Goal: Navigation & Orientation: Find specific page/section

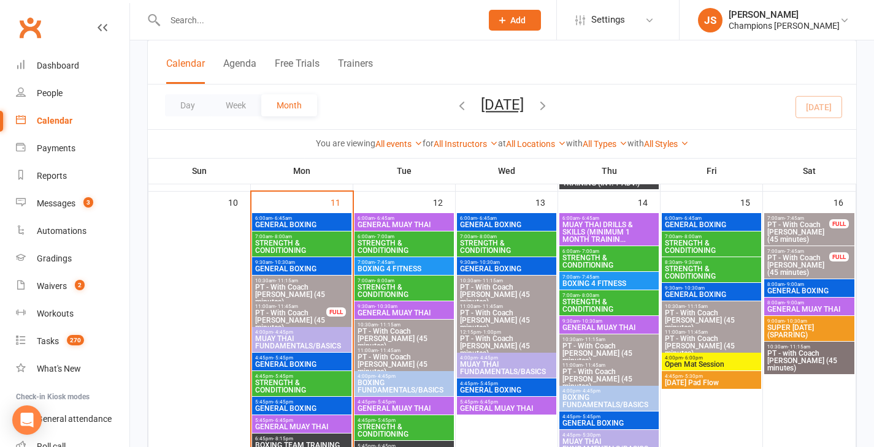
scroll to position [757, 0]
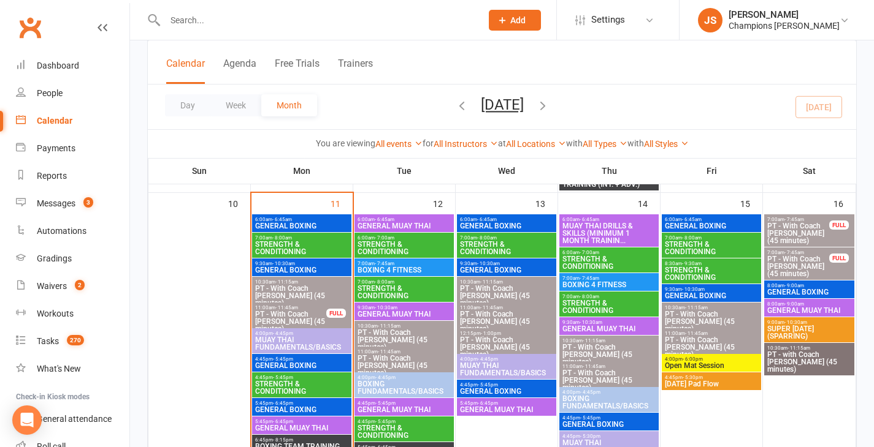
click at [391, 219] on span "- 6:45am" at bounding box center [385, 220] width 20 height 6
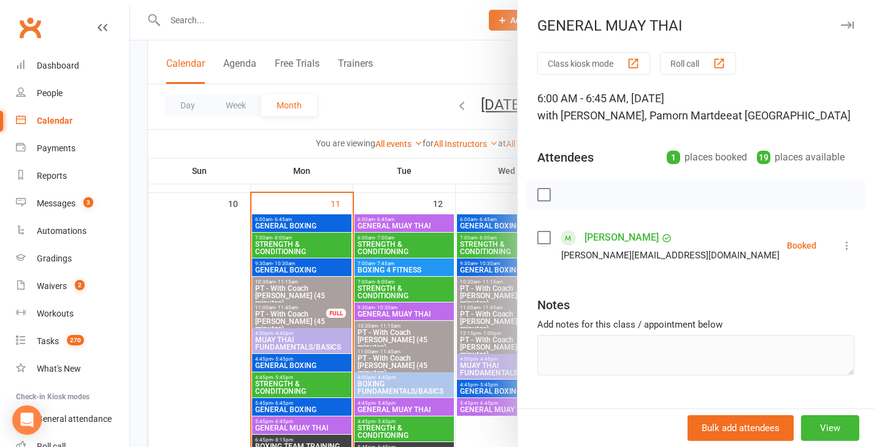
click at [379, 197] on div at bounding box center [502, 223] width 744 height 447
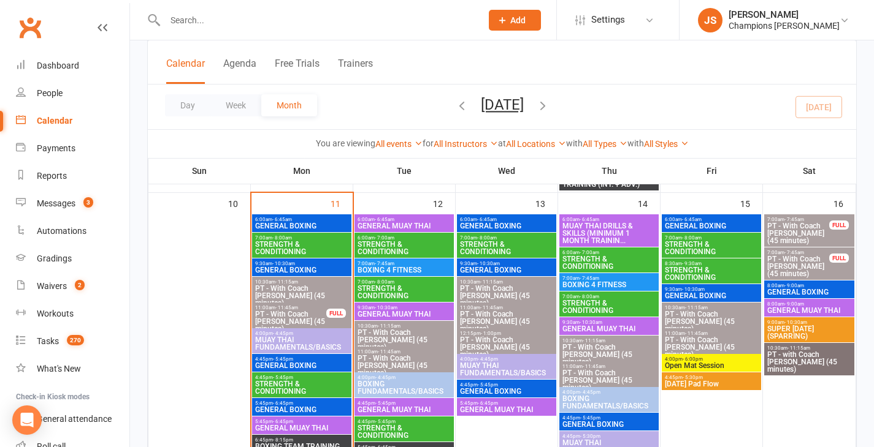
click at [386, 264] on span "- 7:45am" at bounding box center [385, 264] width 20 height 6
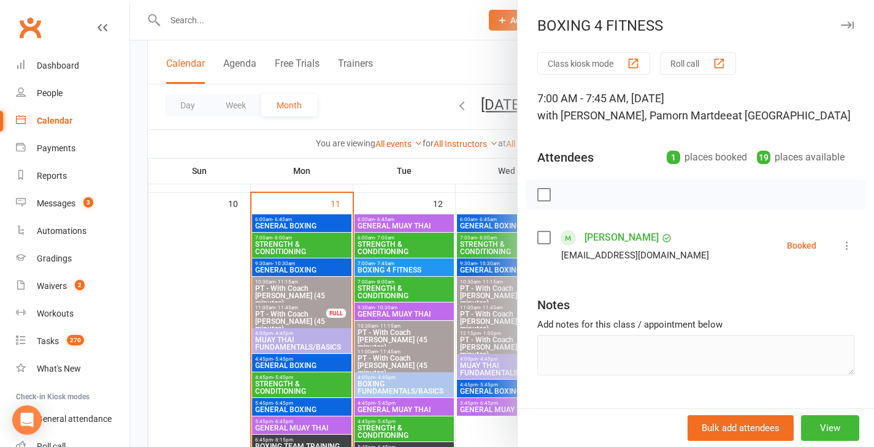
click at [381, 189] on div at bounding box center [502, 223] width 744 height 447
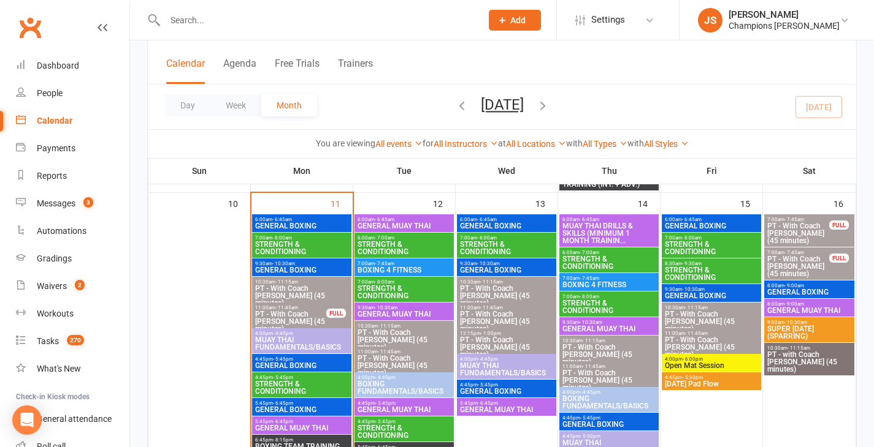
click at [392, 316] on span "GENERAL MUAY THAI" at bounding box center [404, 314] width 94 height 7
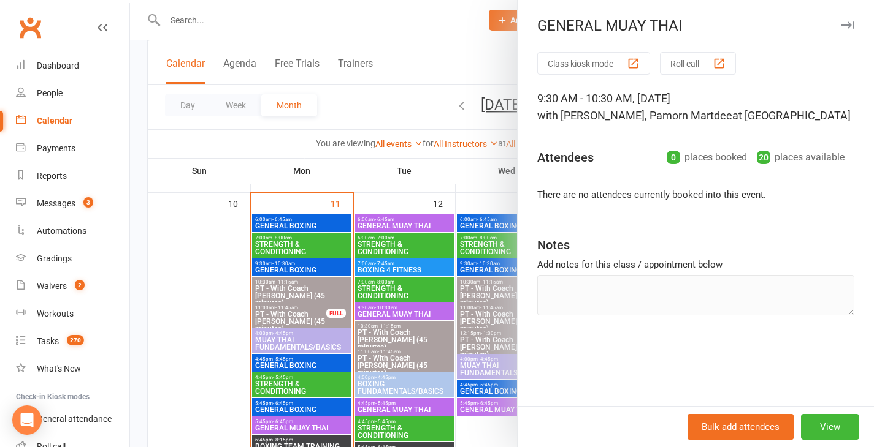
click at [396, 194] on div at bounding box center [502, 223] width 744 height 447
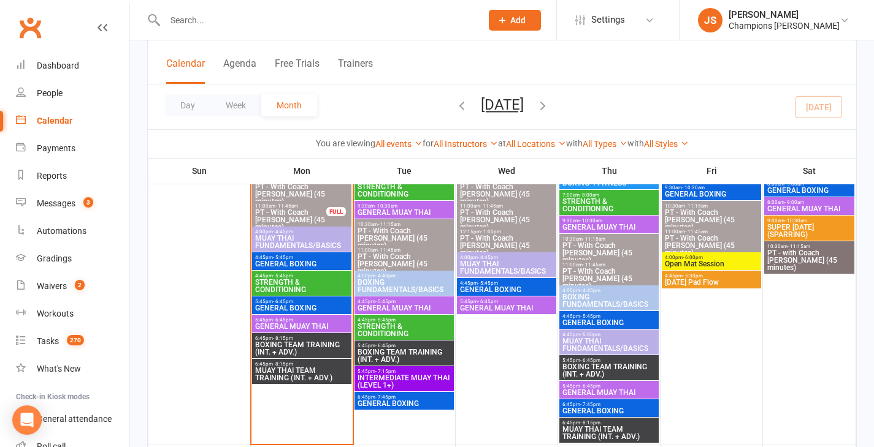
scroll to position [855, 0]
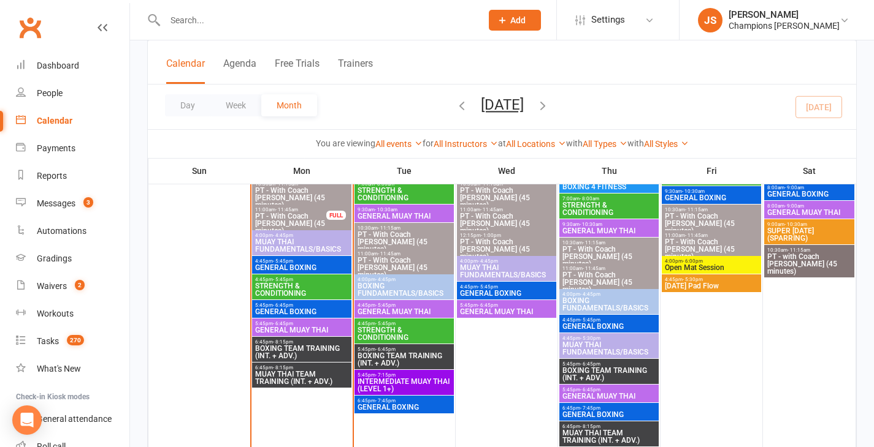
click at [389, 308] on span "GENERAL MUAY THAI" at bounding box center [404, 311] width 94 height 7
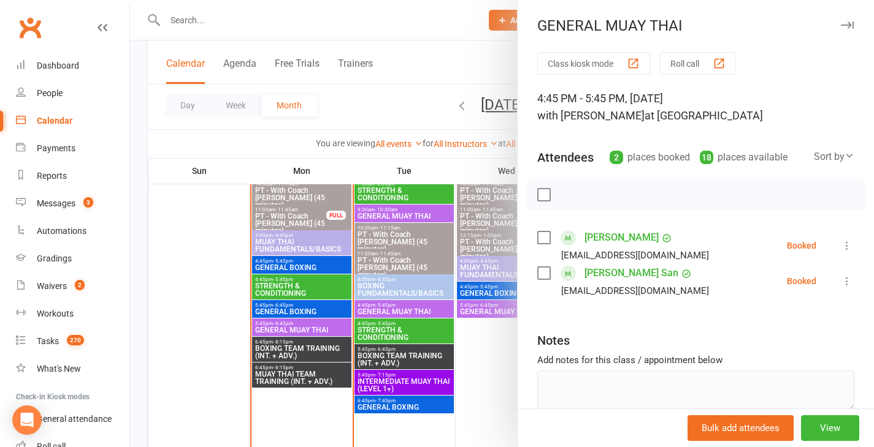
click at [247, 272] on div at bounding box center [502, 223] width 744 height 447
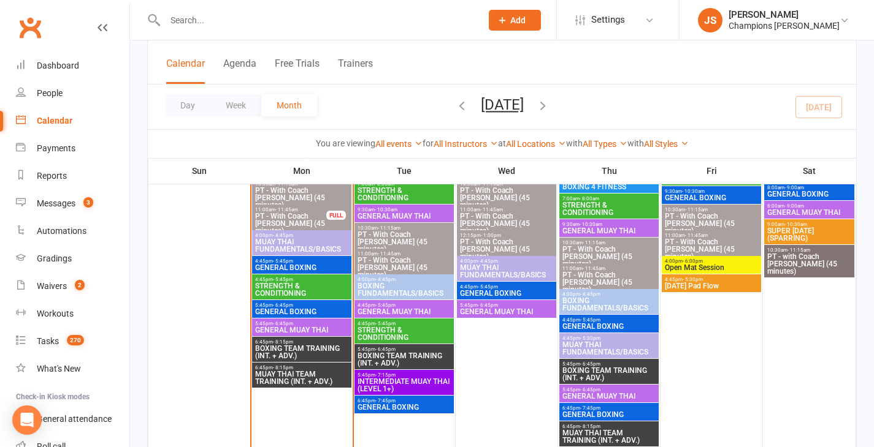
click at [406, 358] on span "BOXING TEAM TRAINING (INT. + ADV.)" at bounding box center [404, 359] width 94 height 15
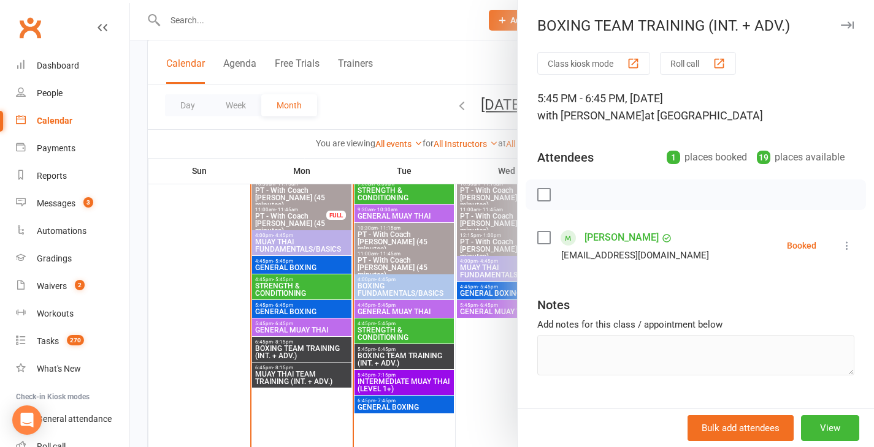
click at [182, 320] on div at bounding box center [502, 223] width 744 height 447
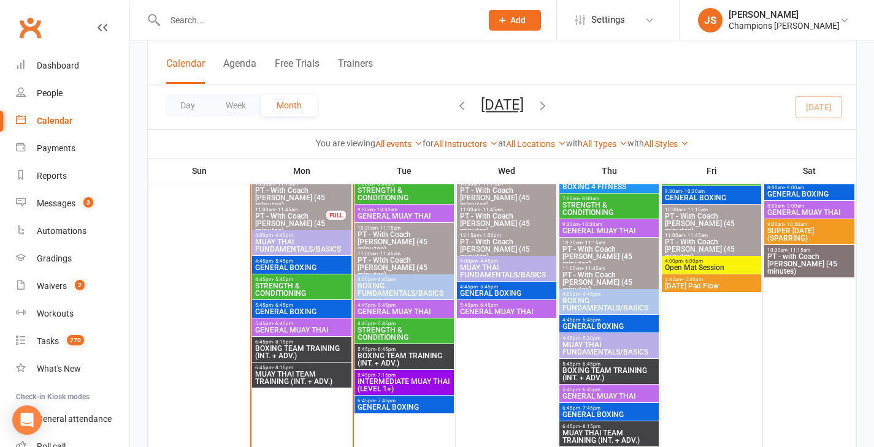
click at [285, 266] on span "GENERAL BOXING" at bounding box center [301, 267] width 94 height 7
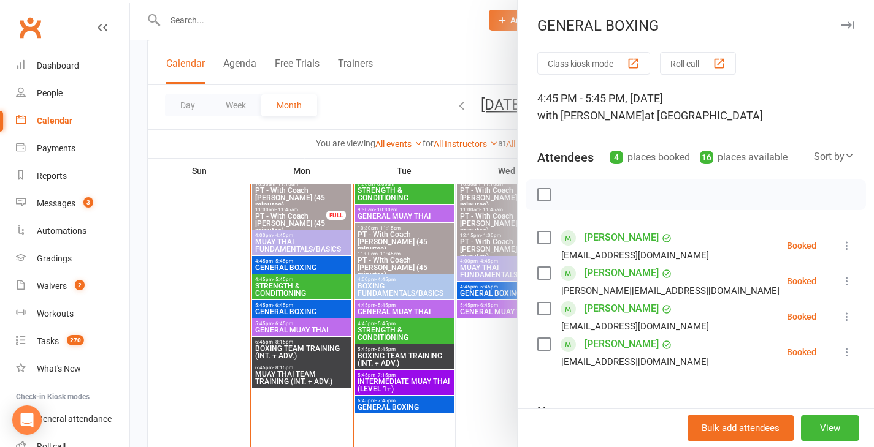
click at [220, 305] on div at bounding box center [502, 223] width 744 height 447
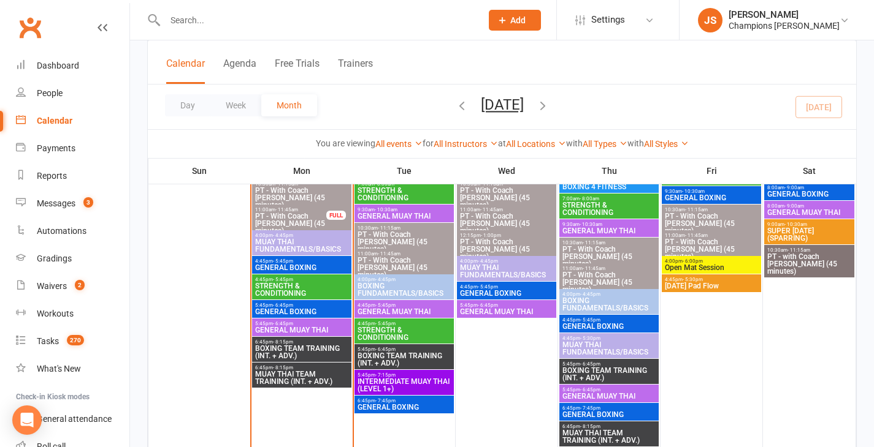
click at [273, 342] on span "- 8:15pm" at bounding box center [283, 343] width 20 height 6
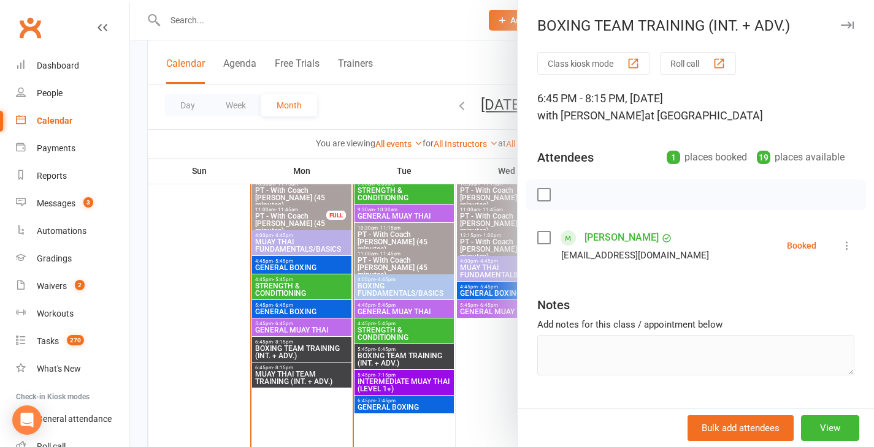
click at [227, 338] on div at bounding box center [502, 223] width 744 height 447
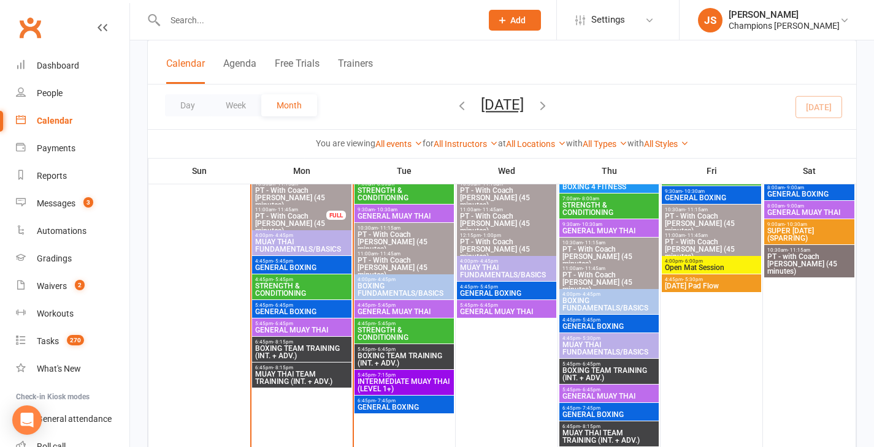
click at [390, 361] on span "BOXING TEAM TRAINING (INT. + ADV.)" at bounding box center [404, 359] width 94 height 15
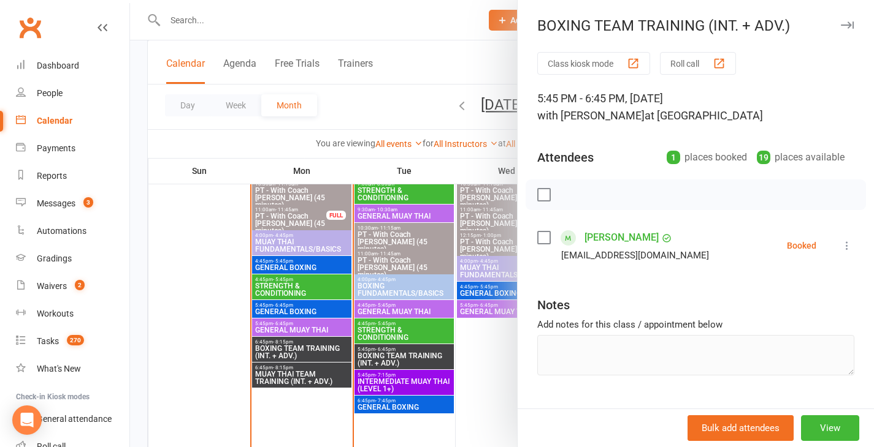
click at [470, 386] on div at bounding box center [502, 223] width 744 height 447
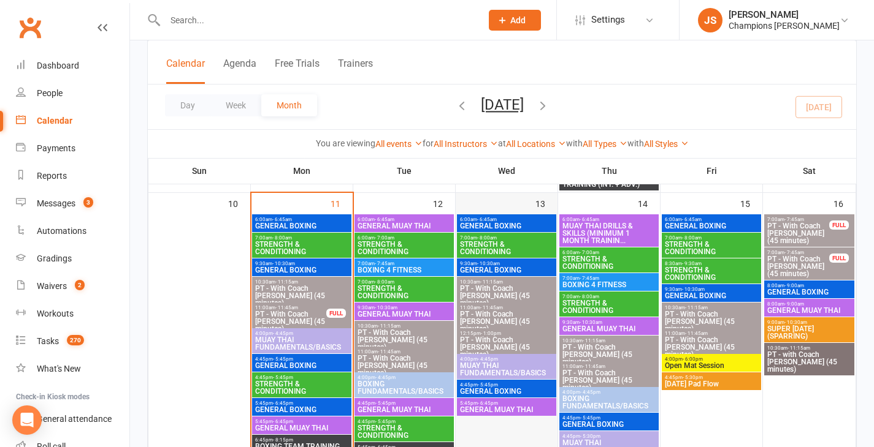
scroll to position [752, 0]
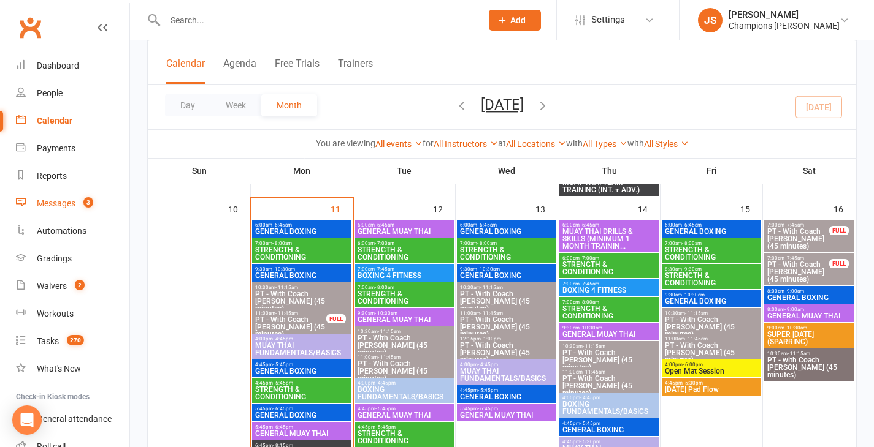
click at [72, 203] on div "Messages" at bounding box center [56, 204] width 39 height 10
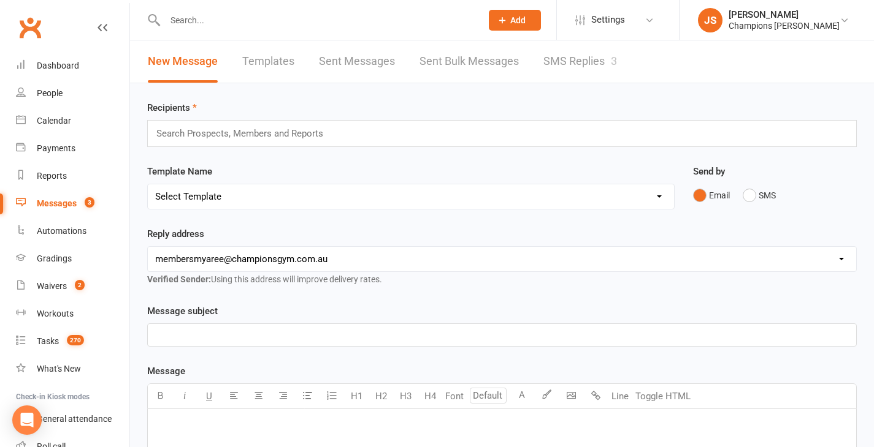
click at [563, 66] on link "SMS Replies 3" at bounding box center [580, 61] width 74 height 42
